Goal: Task Accomplishment & Management: Use online tool/utility

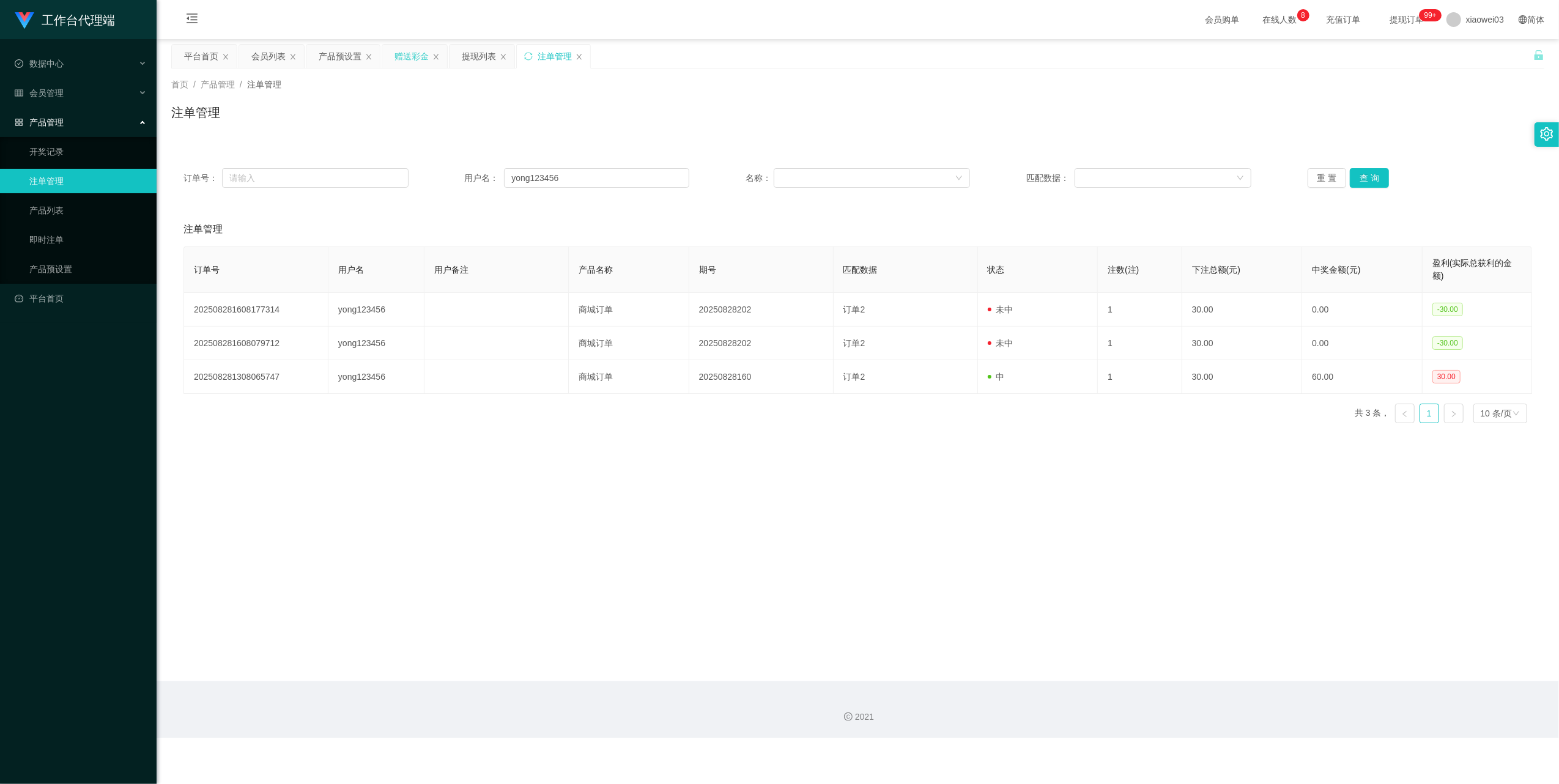
click at [407, 52] on div "赠送彩金" at bounding box center [412, 56] width 34 height 23
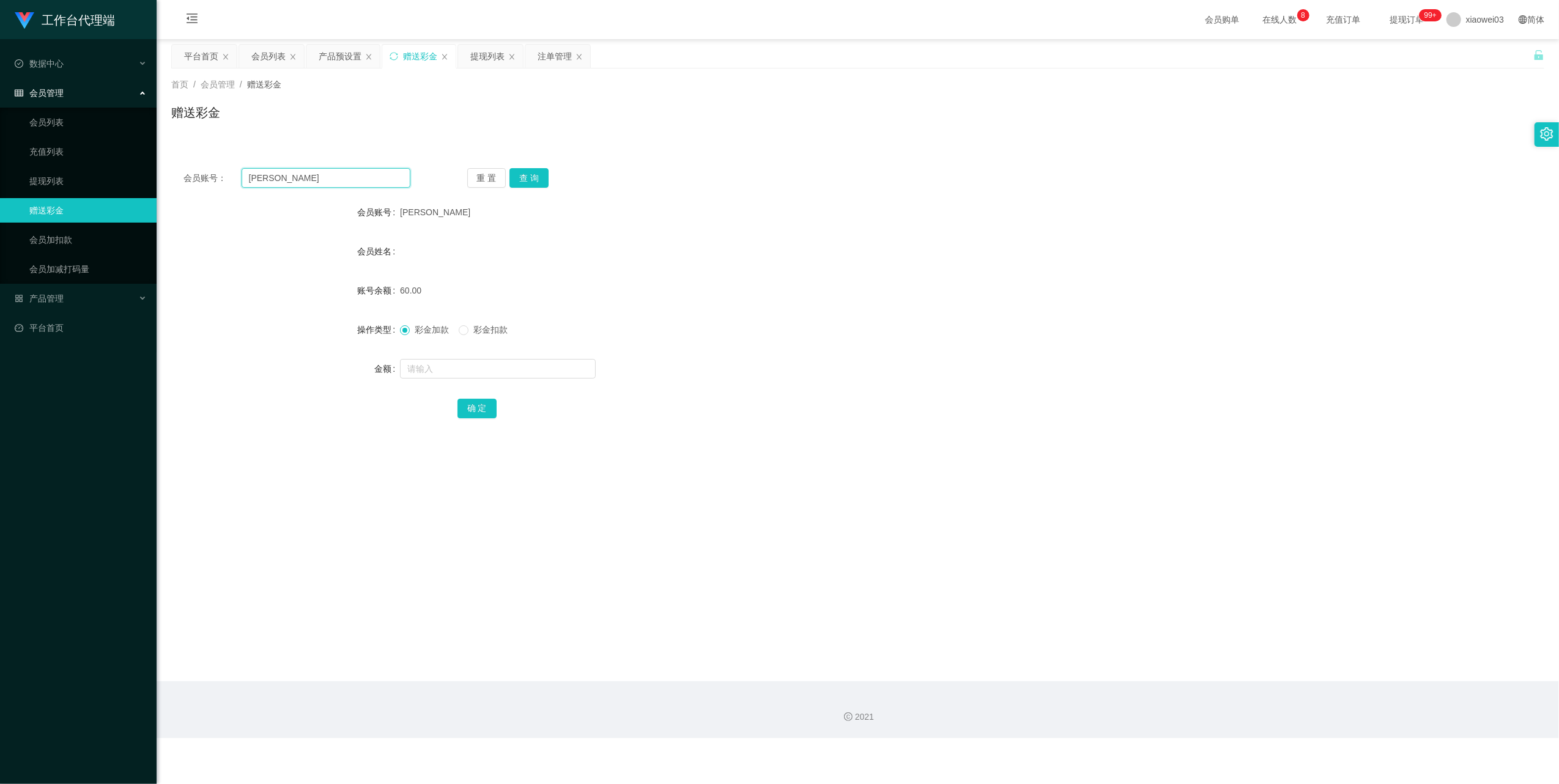
click at [341, 187] on input "[PERSON_NAME]" at bounding box center [326, 178] width 169 height 20
paste input "Mike1992"
type input "Mike1992"
click at [522, 141] on div "会员账号： Mike1992 重 置 查 询 会员账号 [PERSON_NAME] 会员姓名 账号余额 60.00 操作类型 彩金加款 彩金扣款 金额 确 定" at bounding box center [858, 294] width 1373 height 305
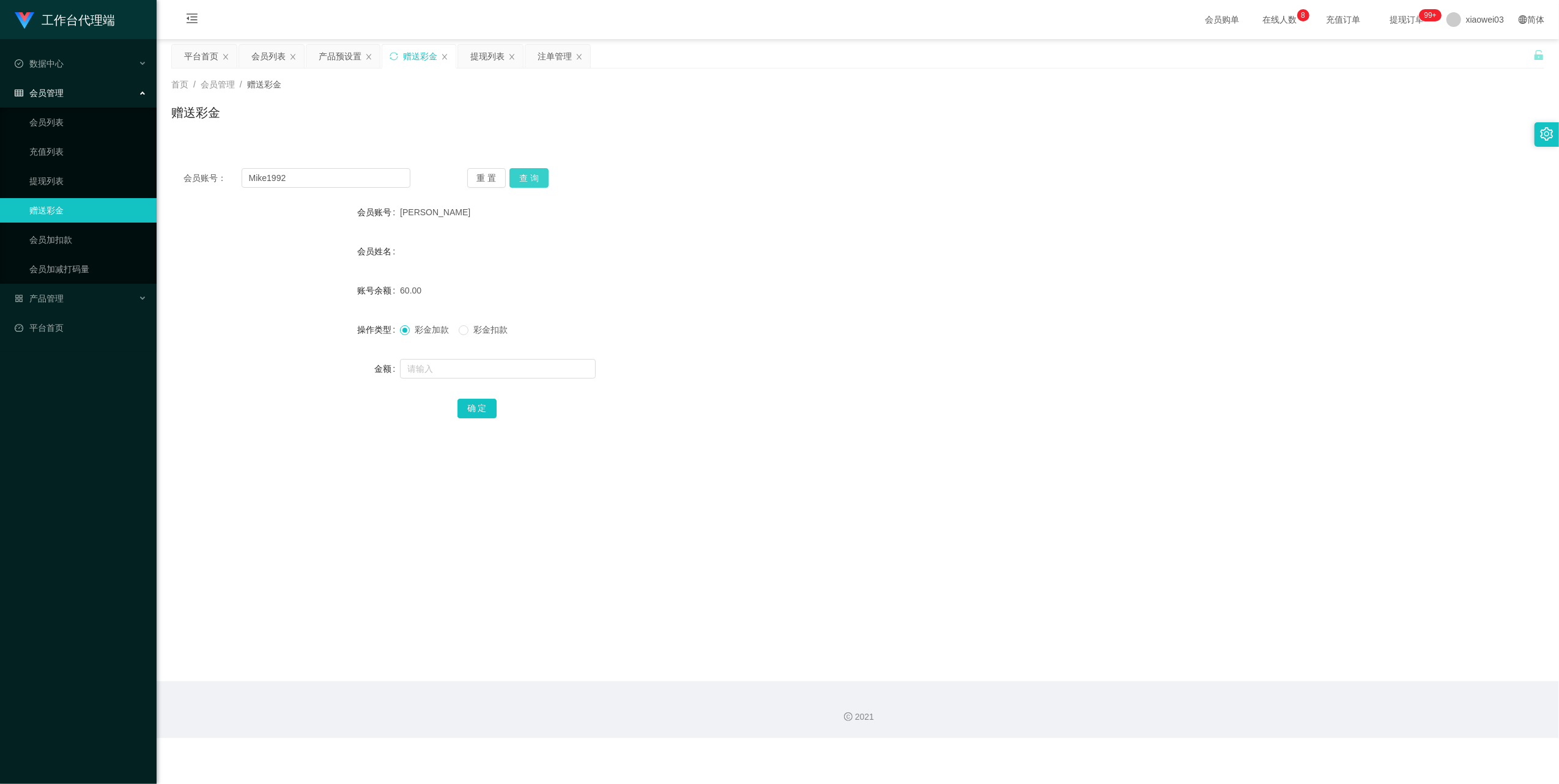
click at [531, 174] on button "查 询" at bounding box center [529, 178] width 39 height 20
click at [324, 188] on div "会员账号： Mike1992 重 置 查 询 会员账号 [PERSON_NAME] 会员姓名 账号余额 60.00 操作类型 彩金加款 彩金扣款 金额 确 定" at bounding box center [858, 301] width 1373 height 291
click at [337, 181] on input "Mike1992" at bounding box center [326, 178] width 169 height 20
click at [550, 177] on div "重 置 查 询" at bounding box center [581, 178] width 227 height 20
drag, startPoint x: 697, startPoint y: 296, endPoint x: 744, endPoint y: 202, distance: 105.1
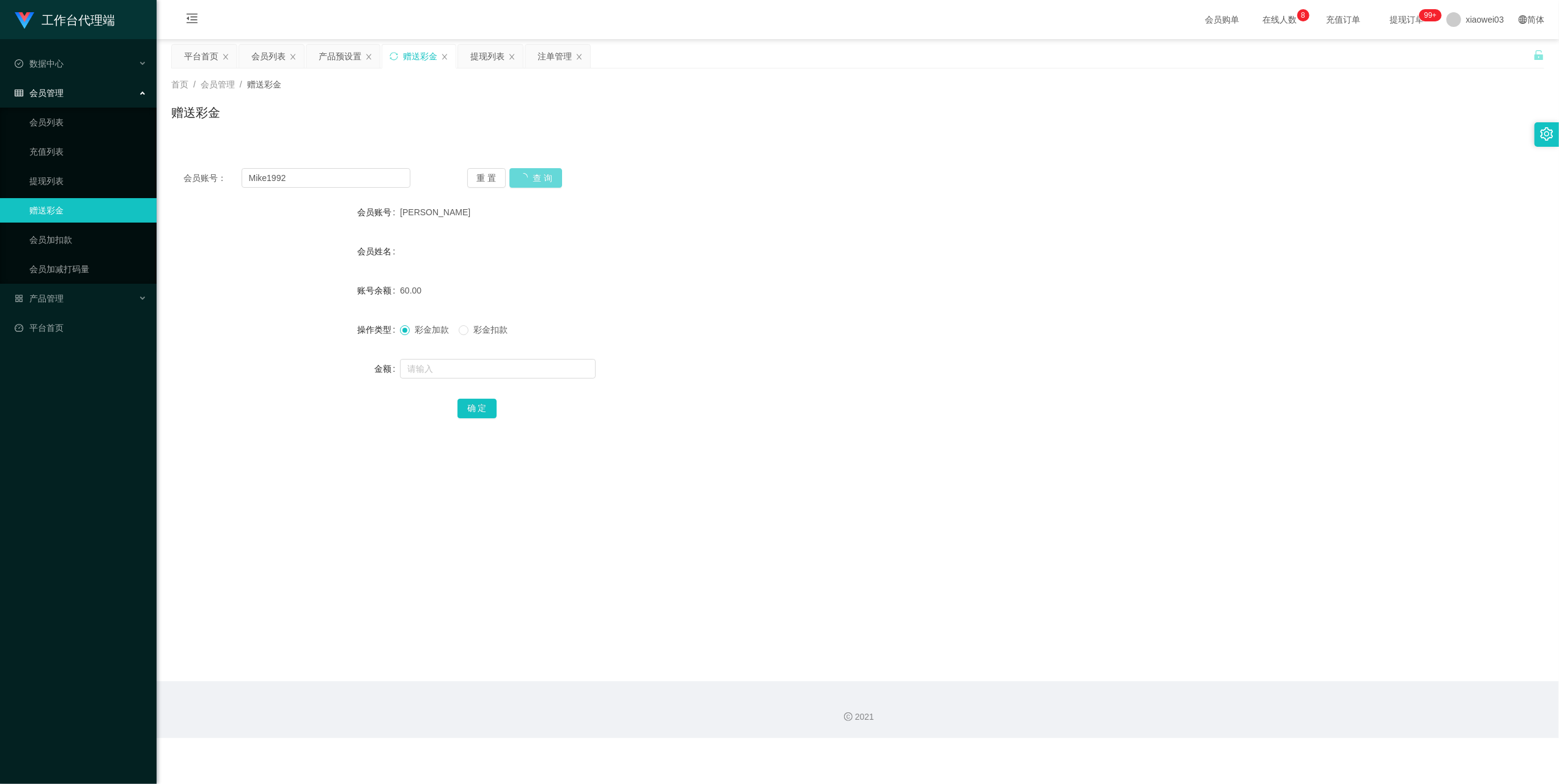
click at [744, 202] on div "[PERSON_NAME]" at bounding box center [801, 213] width 802 height 25
click at [528, 177] on div "重 置 查 询" at bounding box center [581, 178] width 227 height 20
